Goal: Information Seeking & Learning: Learn about a topic

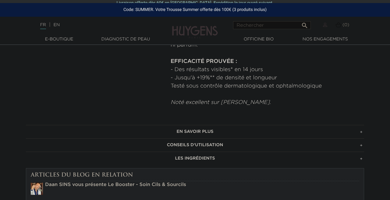
scroll to position [308, 0]
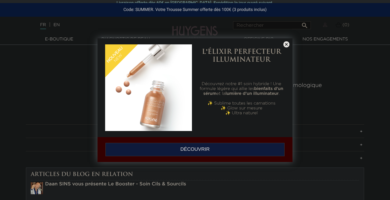
click at [174, 160] on div at bounding box center [195, 100] width 390 height 200
click at [291, 41] on div "L'ÉLIXIR PERFECTEUR ILLUMINATEUR Découvrez notre #1 soin hybride ! Une formule …" at bounding box center [194, 87] width 195 height 99
click at [287, 41] on div "L'ÉLIXIR PERFECTEUR ILLUMINATEUR Découvrez notre #1 soin hybride ! Une formule …" at bounding box center [194, 87] width 195 height 99
click at [285, 44] on link at bounding box center [286, 44] width 9 height 6
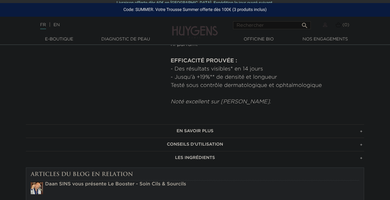
click at [221, 160] on h3 "LES INGRÉDIENTS" at bounding box center [195, 157] width 338 height 13
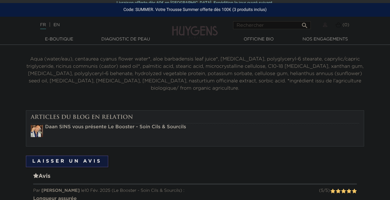
scroll to position [418, 0]
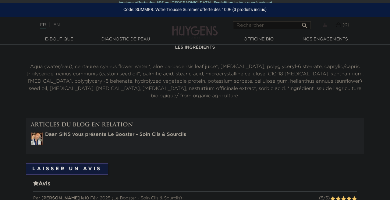
click at [226, 68] on p "Aqua (water/eau), centaurea cyanus flower water*, aloe barbadensis leaf juice*,…" at bounding box center [195, 81] width 338 height 37
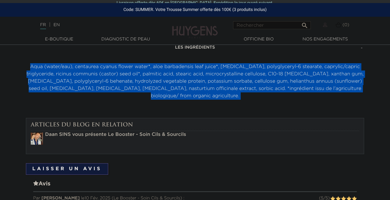
click at [226, 68] on p "Aqua (water/eau), centaurea cyanus flower water*, aloe barbadensis leaf juice*,…" at bounding box center [195, 81] width 338 height 37
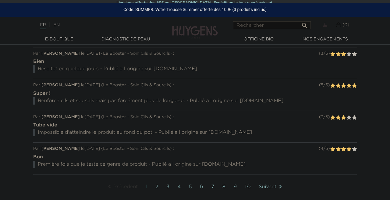
scroll to position [678, 0]
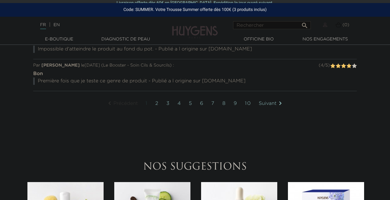
click at [168, 99] on link "3" at bounding box center [168, 103] width 10 height 15
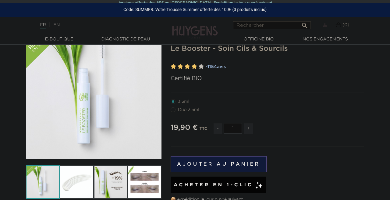
scroll to position [56, 0]
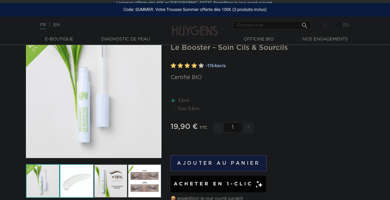
click at [76, 179] on img at bounding box center [77, 181] width 34 height 34
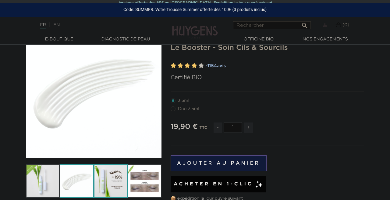
click at [104, 184] on img at bounding box center [111, 181] width 34 height 34
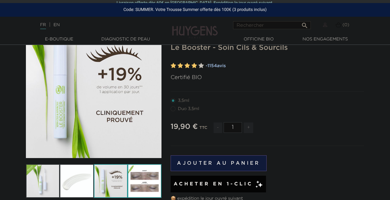
click at [129, 185] on img at bounding box center [145, 181] width 34 height 34
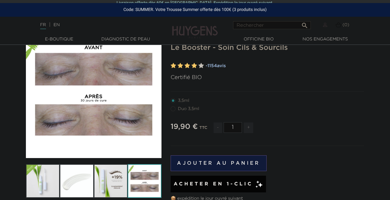
scroll to position [76, 0]
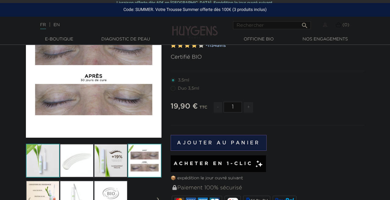
click at [58, 164] on img at bounding box center [43, 161] width 34 height 34
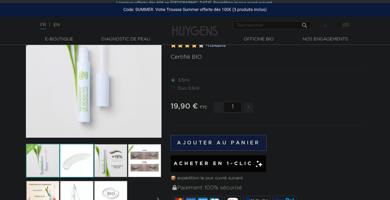
click at [67, 164] on img at bounding box center [77, 161] width 34 height 34
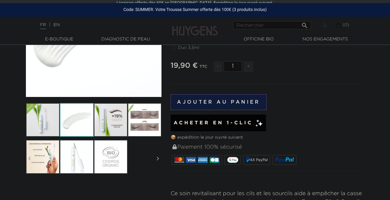
scroll to position [121, 0]
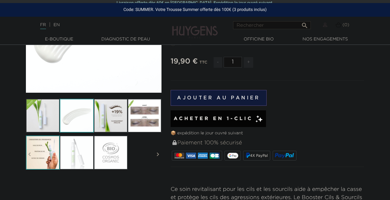
click at [52, 160] on img at bounding box center [43, 153] width 34 height 34
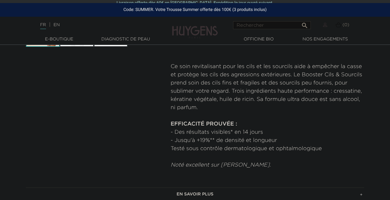
scroll to position [328, 0]
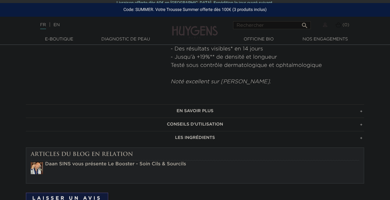
click at [211, 136] on h3 "LES INGRÉDIENTS" at bounding box center [195, 137] width 338 height 13
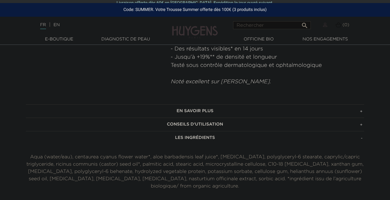
click at [193, 164] on p "Aqua (water/eau), centaurea cyanus flower water*, aloe barbadensis leaf juice*,…" at bounding box center [195, 172] width 338 height 37
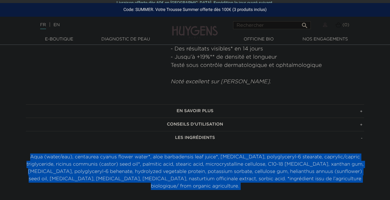
click at [193, 164] on p "Aqua (water/eau), centaurea cyanus flower water*, aloe barbadensis leaf juice*,…" at bounding box center [195, 172] width 338 height 37
copy div "Aqua (water/eau), centaurea cyanus flower water*, aloe barbadensis leaf juice*,…"
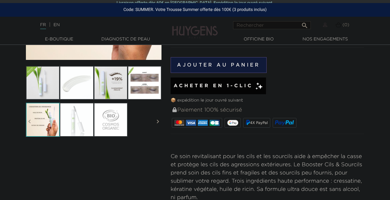
scroll to position [0, 0]
